Goal: Task Accomplishment & Management: Use online tool/utility

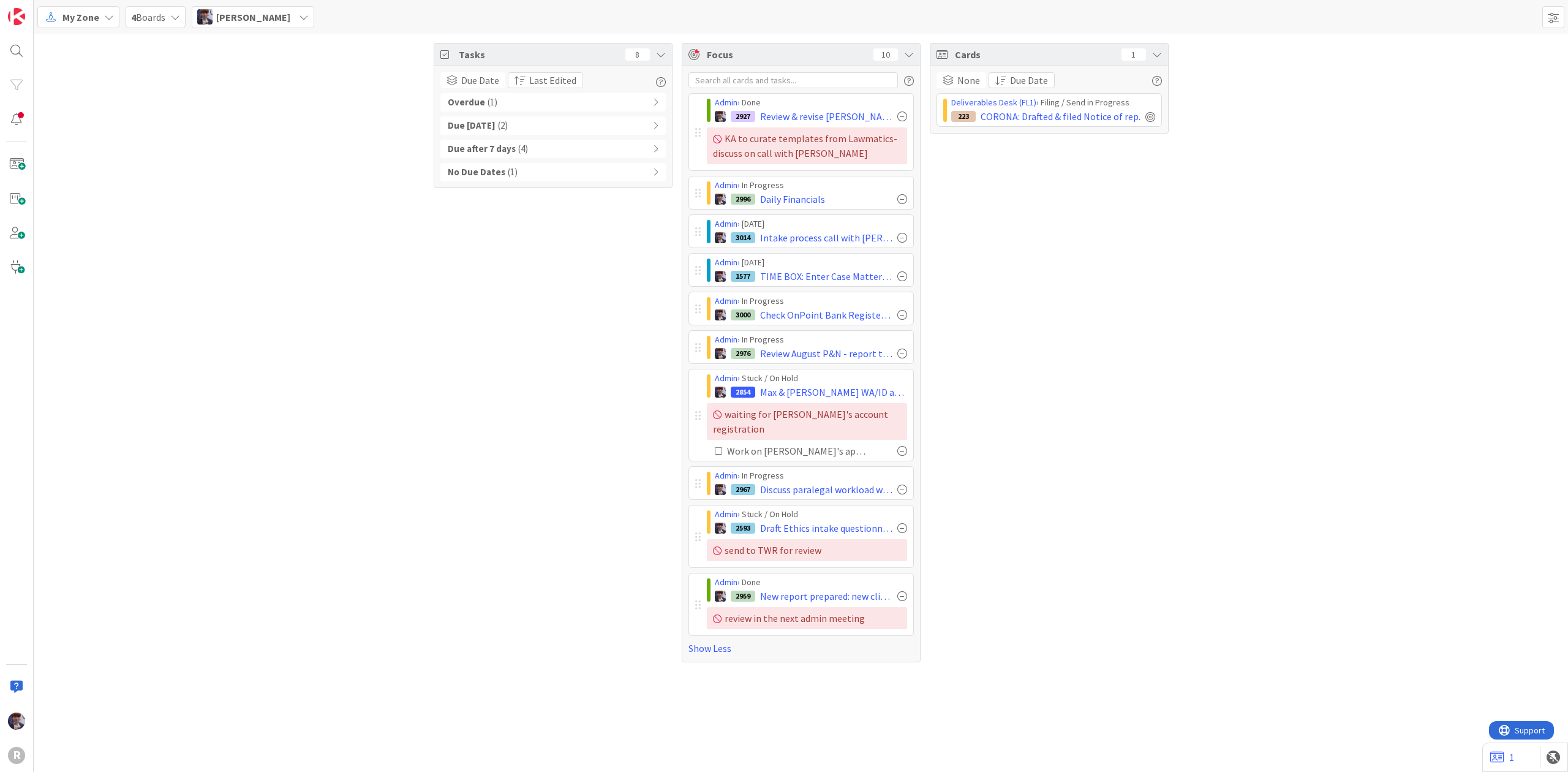
click at [309, 161] on div "Tasks 8 Due Date Last Edited Overdue ( 1 ) Due [DATE] ( 2 ) Due after 7 days ( …" at bounding box center [800, 353] width 1534 height 638
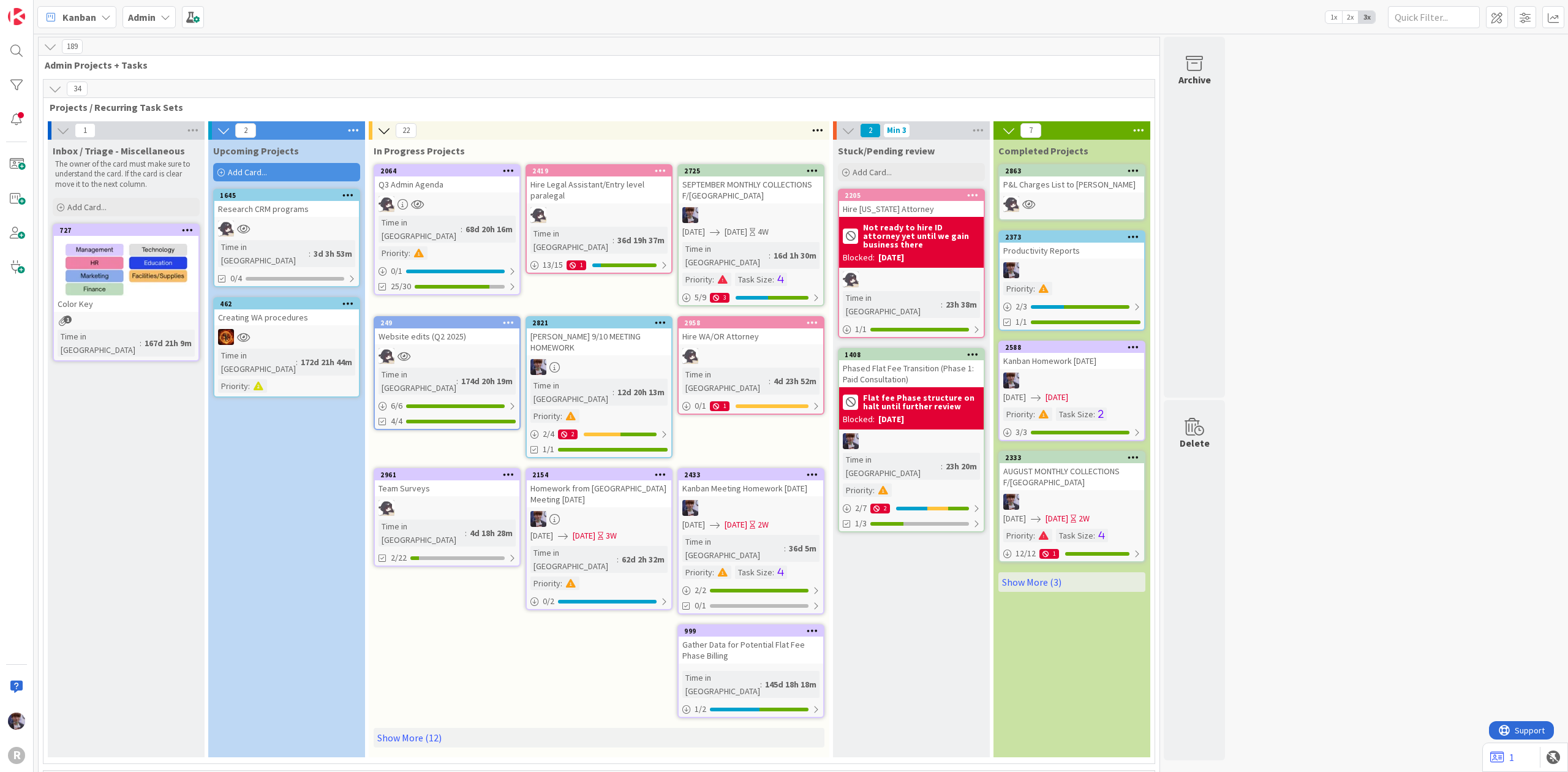
scroll to position [2941, 0]
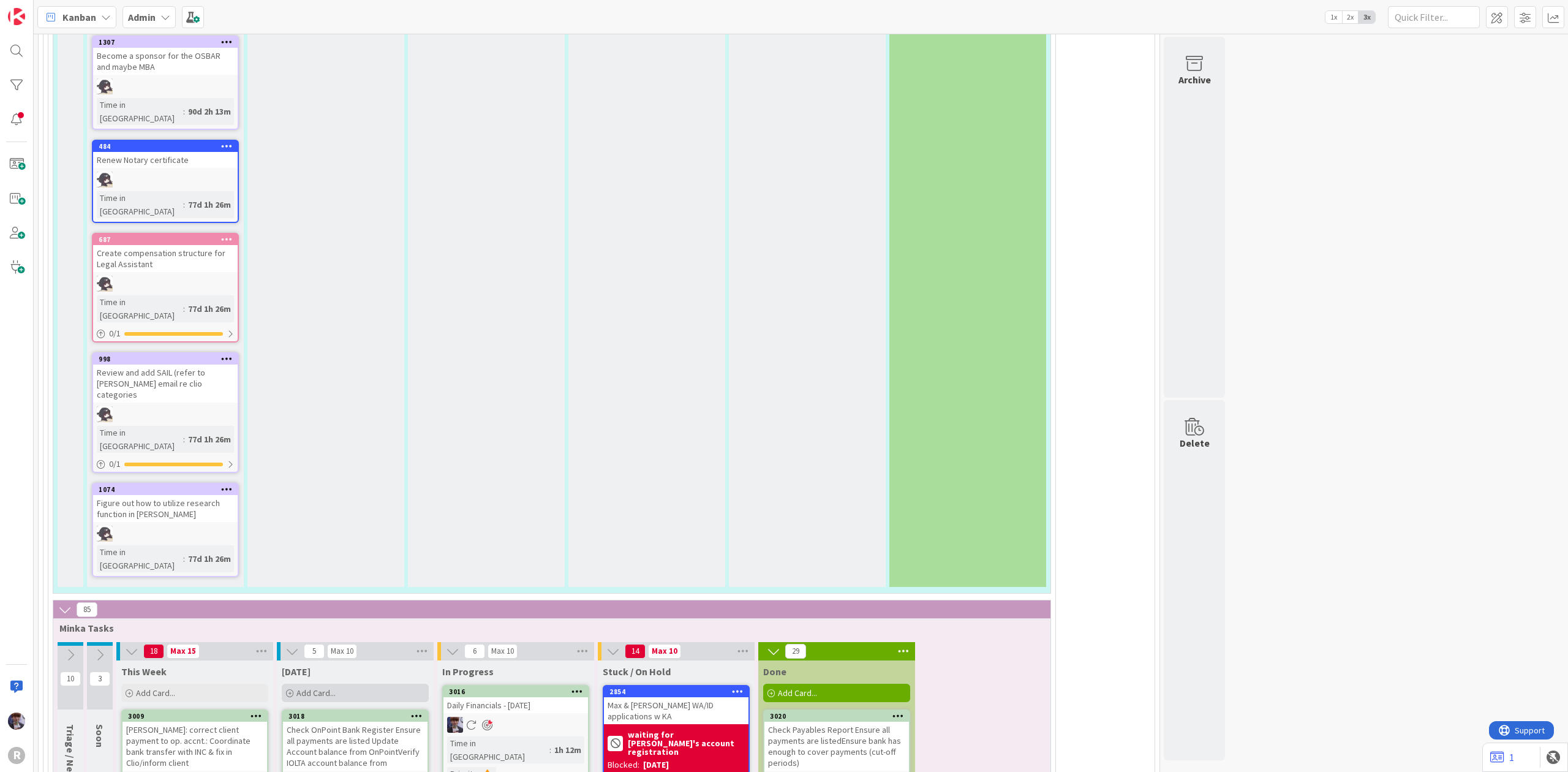
click at [388, 684] on div "Add Card..." at bounding box center [355, 693] width 147 height 18
type textarea "x"
type textarea "A"
type textarea "x"
type textarea "Ad"
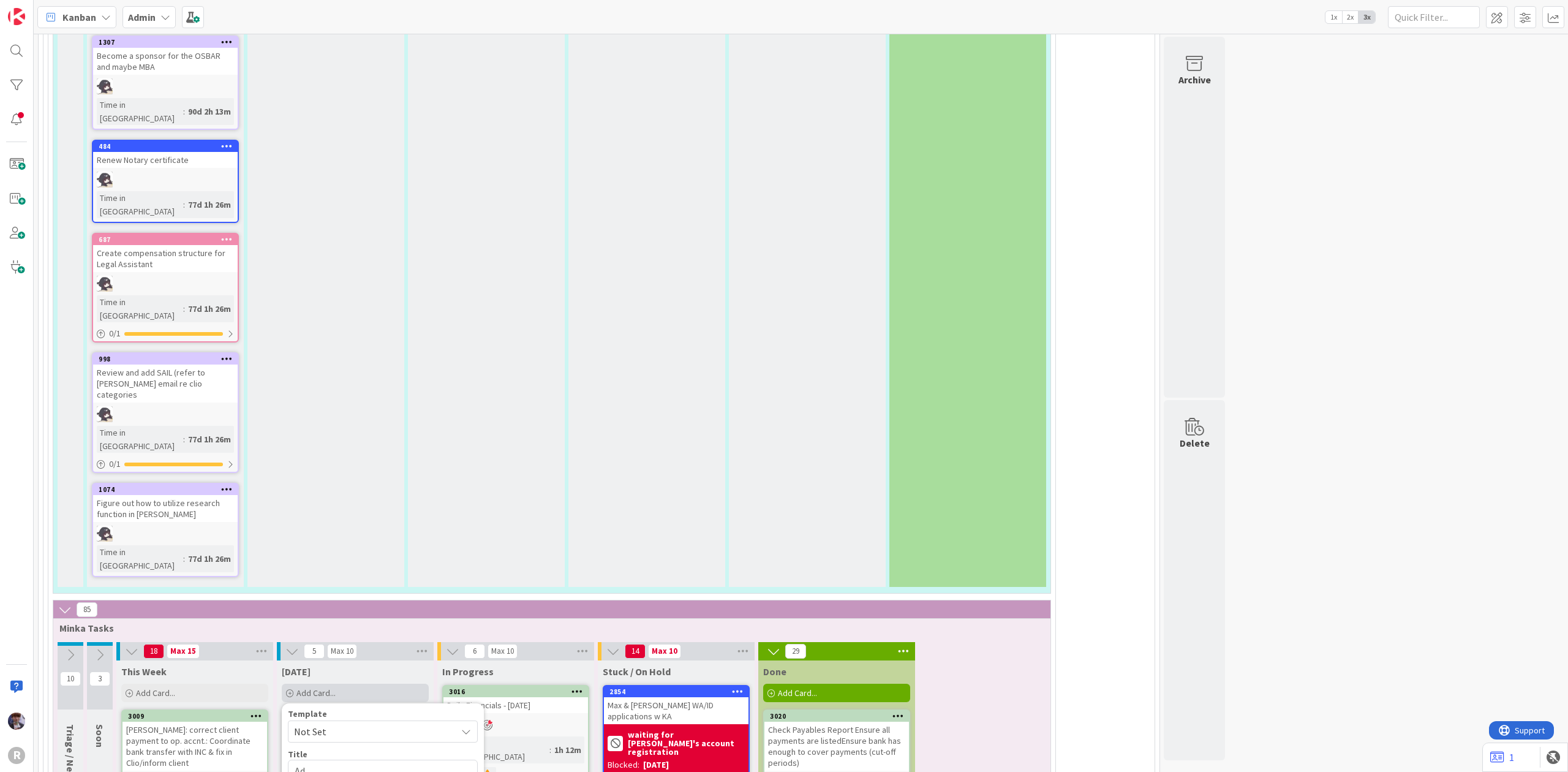
type textarea "x"
type textarea "Adv"
type textarea "x"
type textarea "Adva"
type textarea "x"
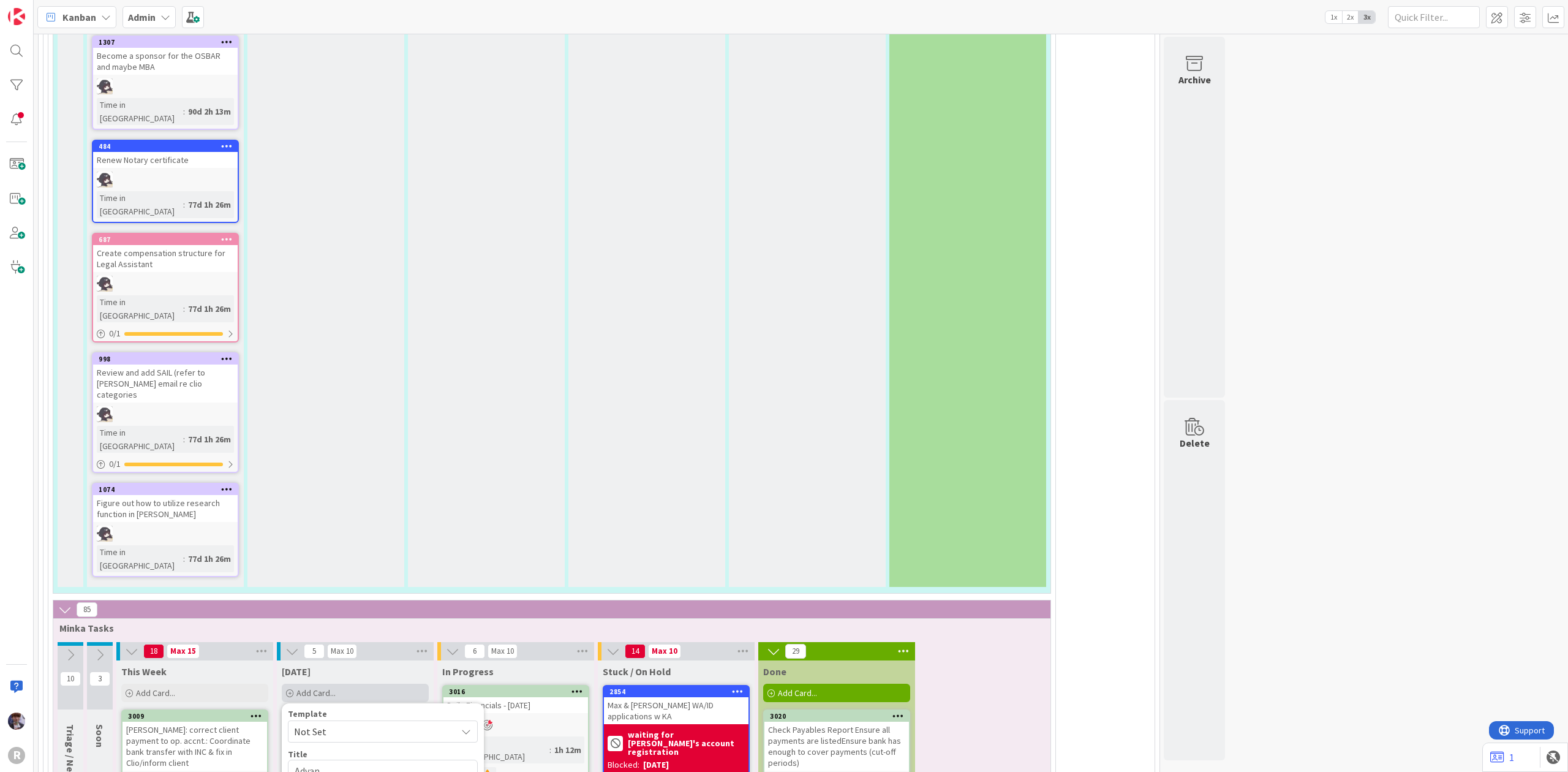
type textarea "Advanc"
type textarea "x"
type textarea "Advance"
type textarea "x"
type textarea "Advanced"
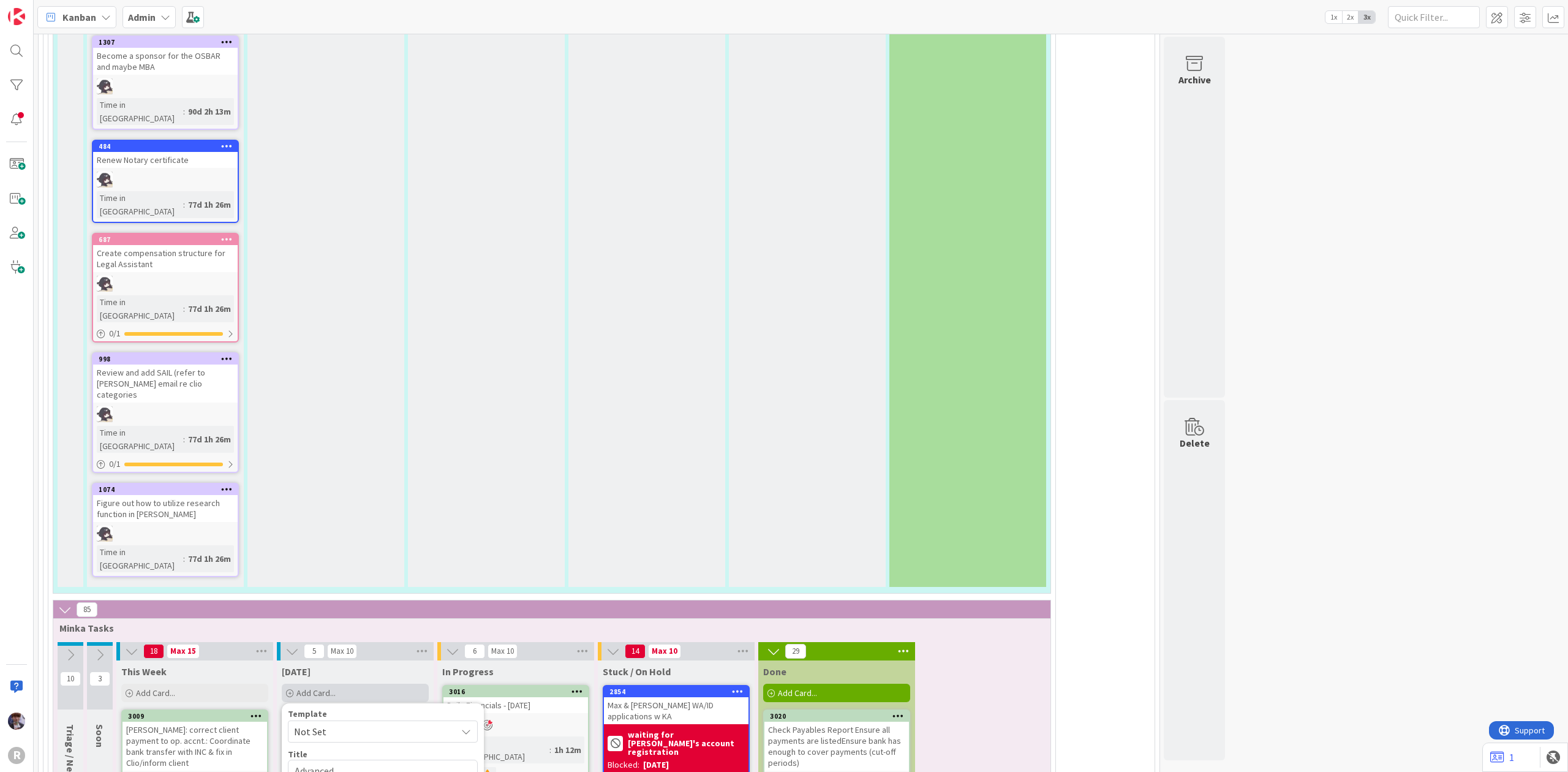
type textarea "x"
type textarea "Advanced"
type textarea "x"
type textarea "Advanced c"
type textarea "x"
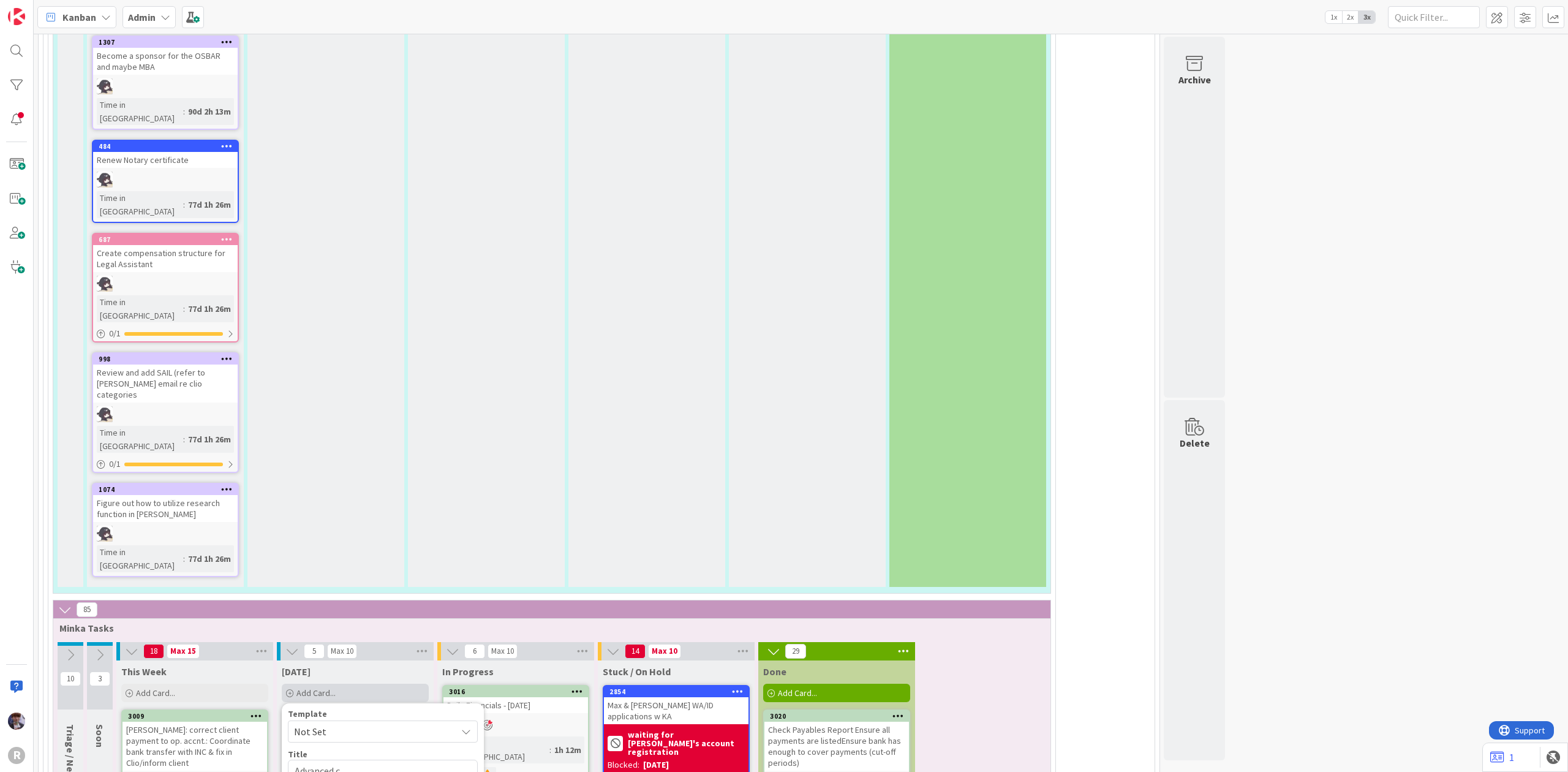
type textarea "Advanced cl"
type textarea "x"
type textarea "Advanced cli"
type textarea "x"
type textarea "Advanced clie"
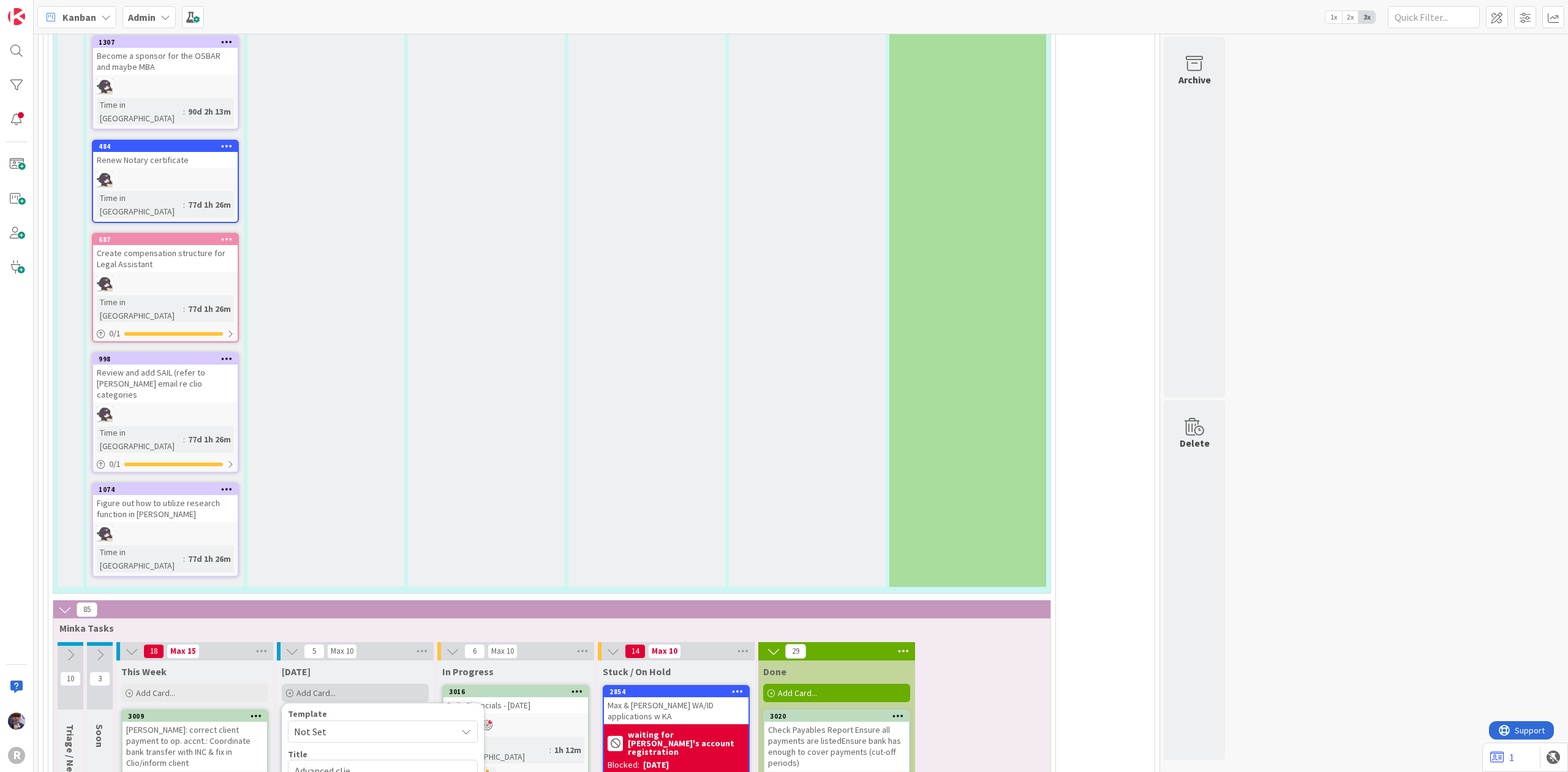
type textarea "x"
type textarea "Advanced client"
type textarea "x"
type textarea "Advanced client"
type textarea "x"
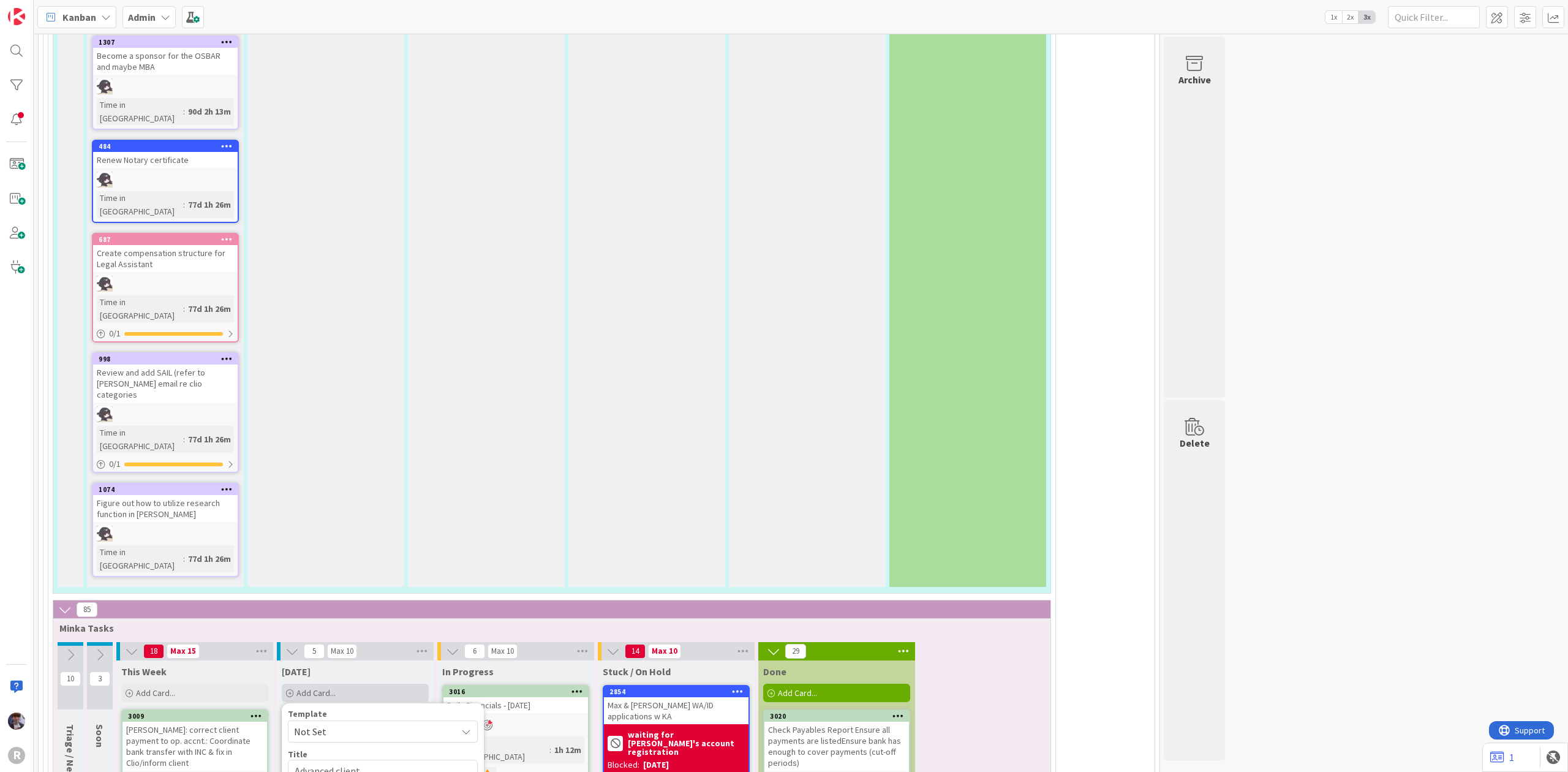
type textarea "Advanced client c"
type textarea "x"
type textarea "Advanced client co"
type textarea "x"
type textarea "Advanced client cost"
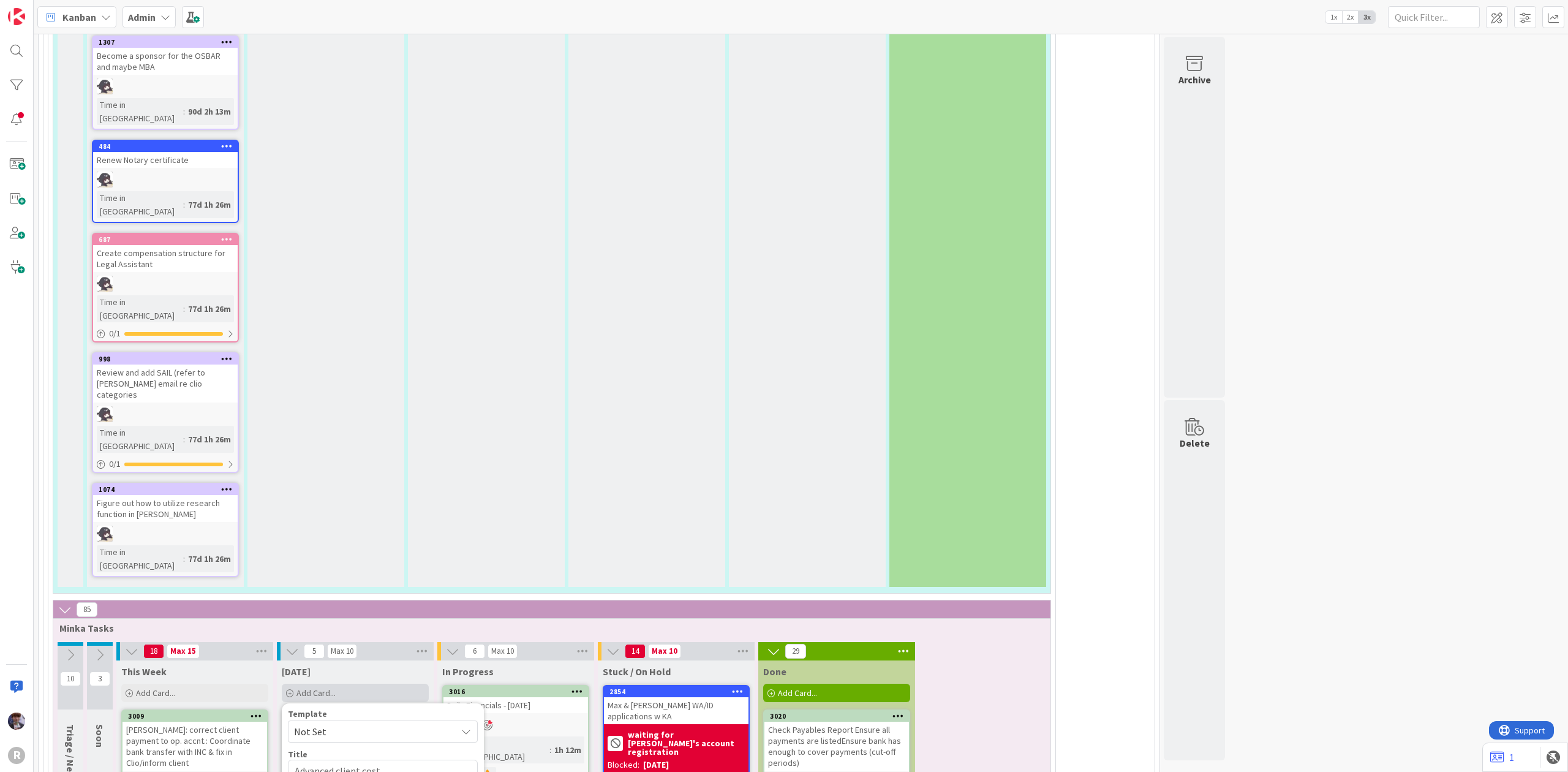
type textarea "x"
type textarea "Advanced client costs"
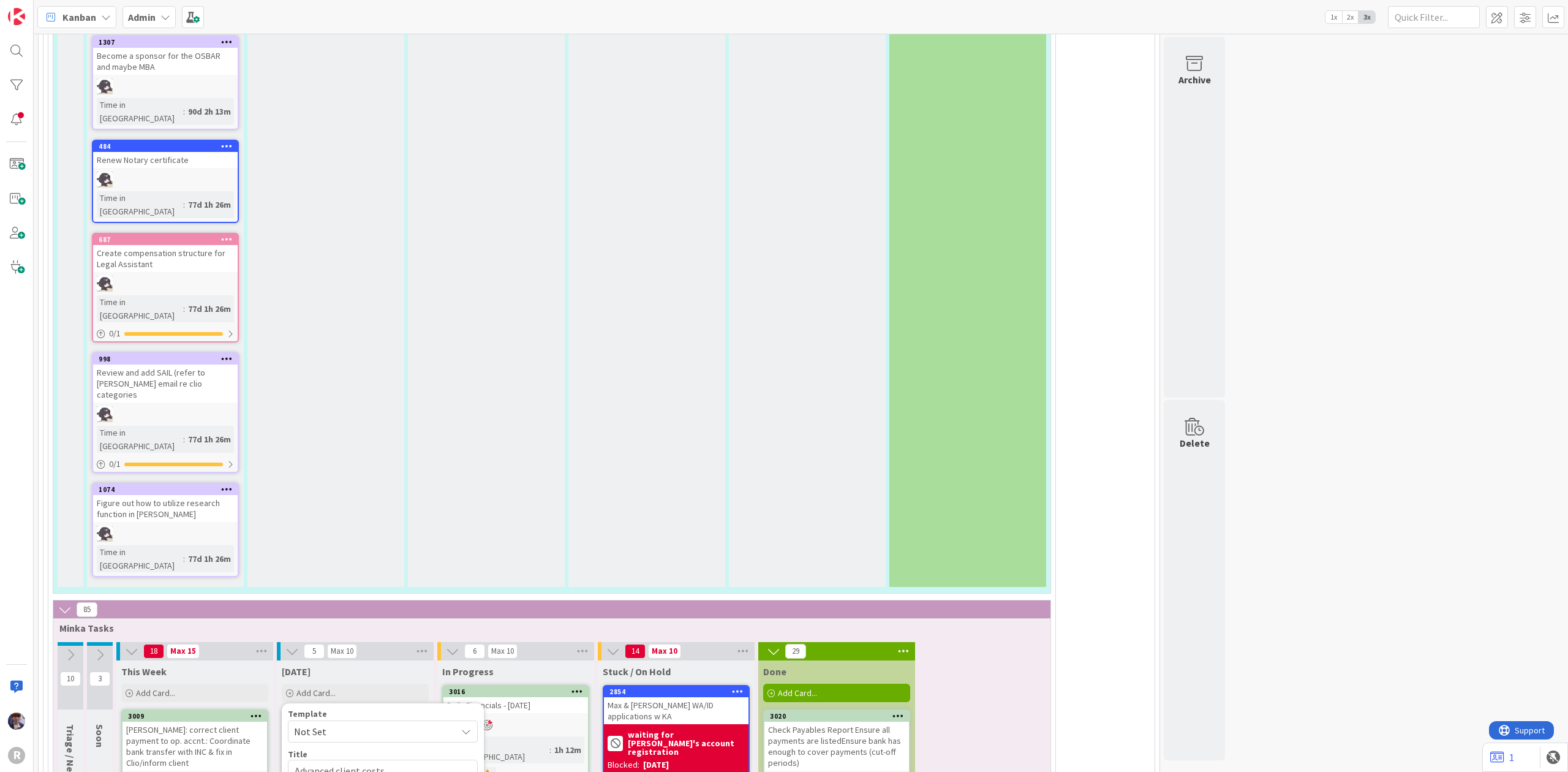
type textarea "x"
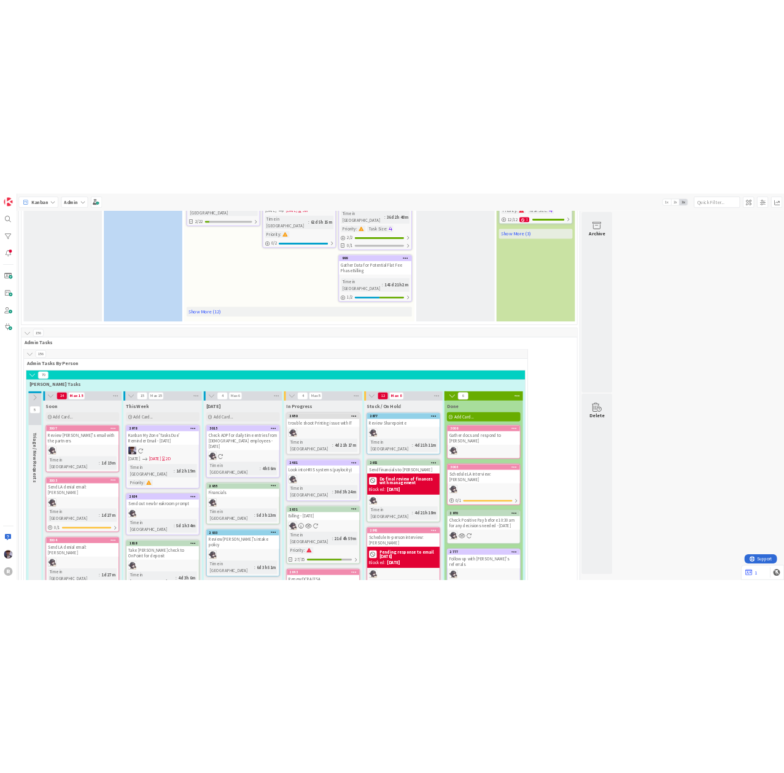
scroll to position [0, 0]
